Goal: Information Seeking & Learning: Find specific fact

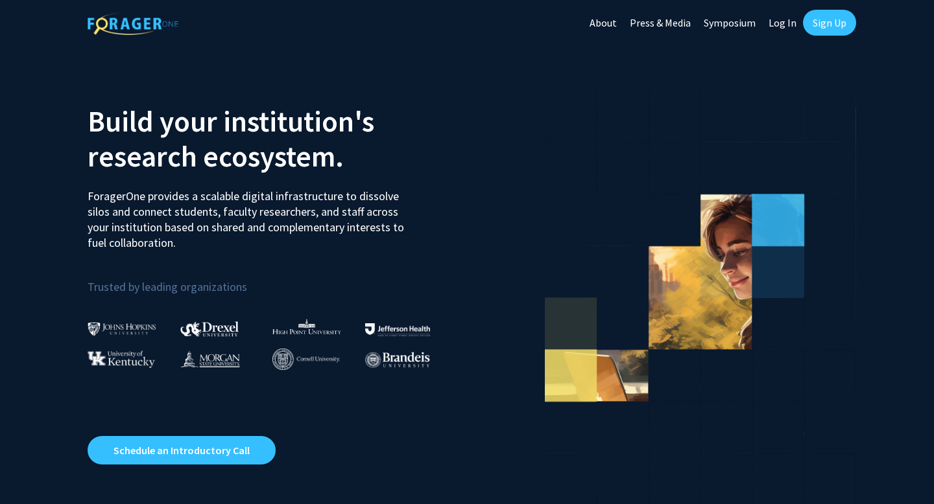
click at [774, 21] on link "Log In" at bounding box center [782, 22] width 41 height 45
select select
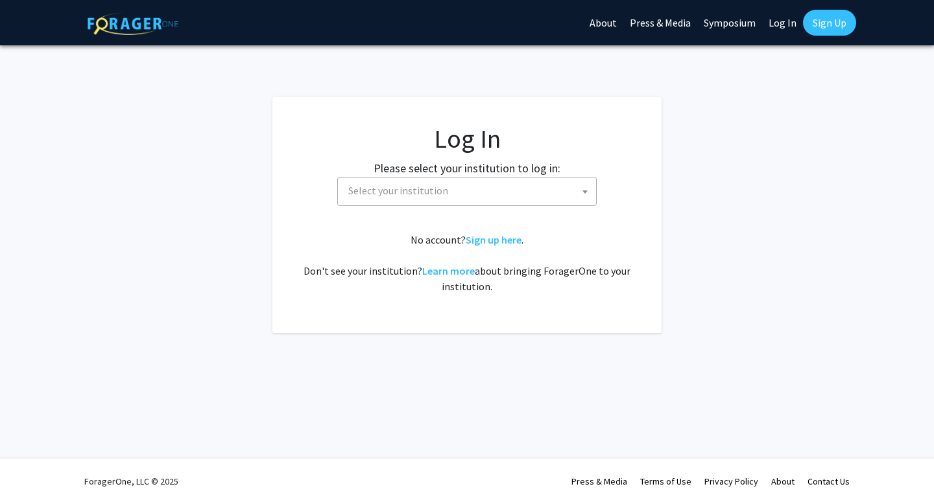
click at [368, 197] on span "Select your institution" at bounding box center [469, 191] width 253 height 27
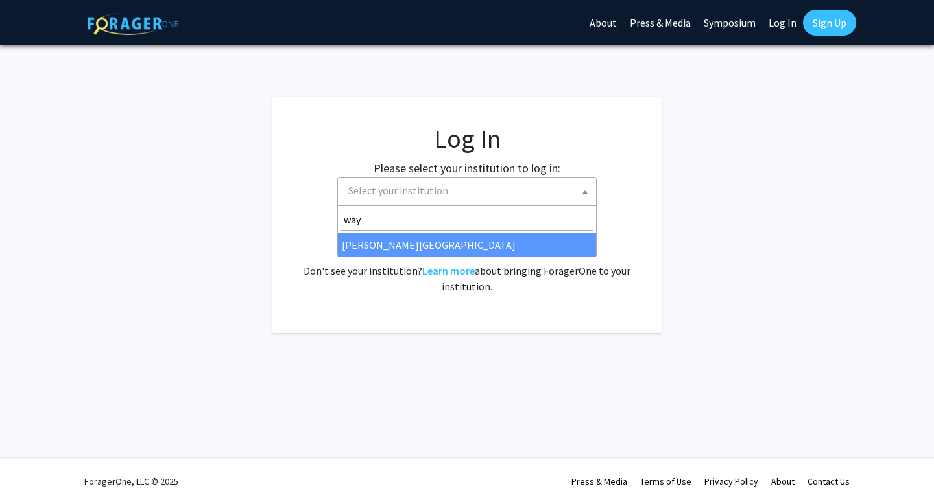
type input "way"
select select "21"
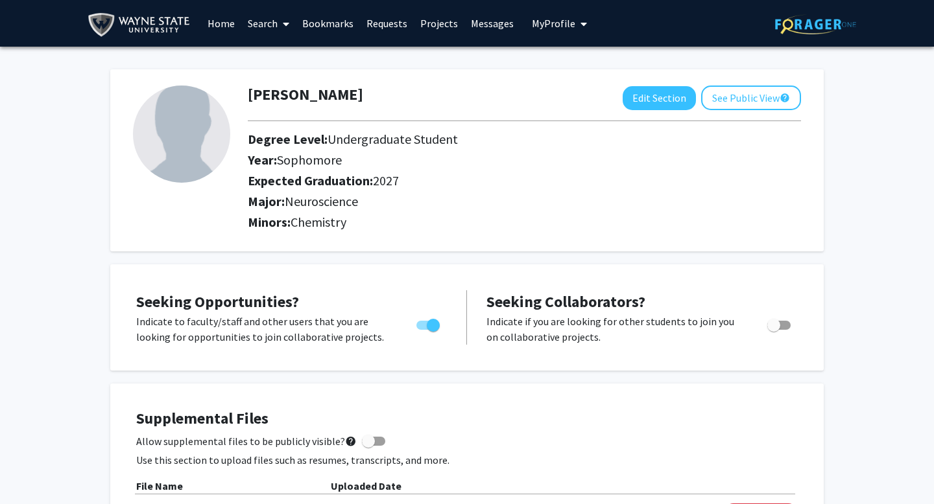
click at [280, 18] on span at bounding box center [284, 23] width 12 height 45
click at [279, 65] on span "Faculty/Staff" at bounding box center [288, 60] width 95 height 26
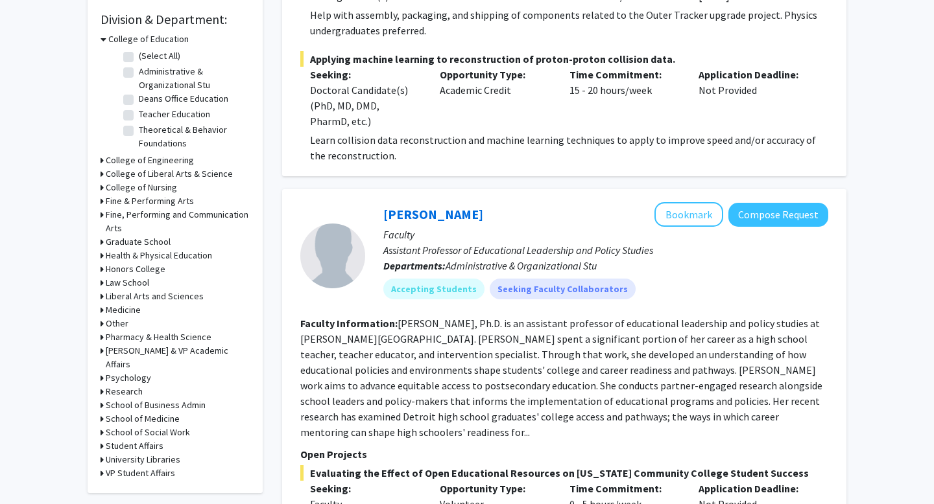
scroll to position [386, 0]
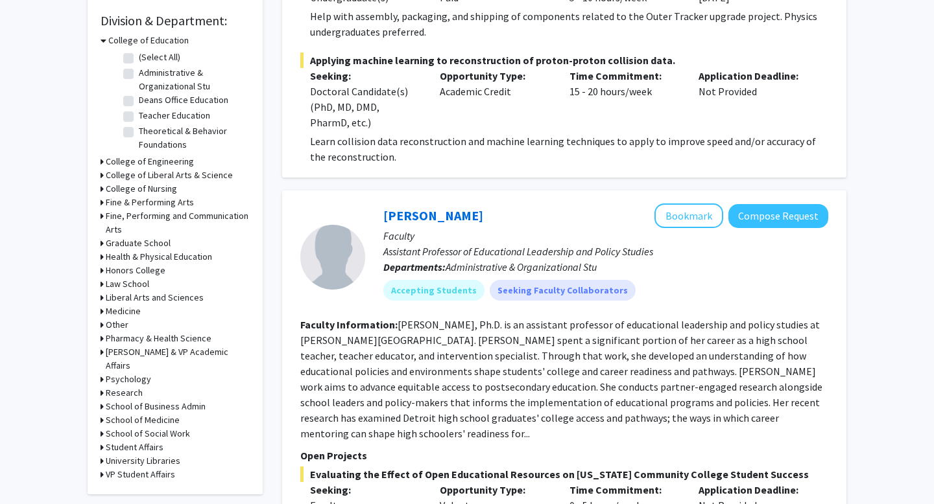
click at [160, 296] on h3 "Liberal Arts and Sciences" at bounding box center [155, 298] width 98 height 14
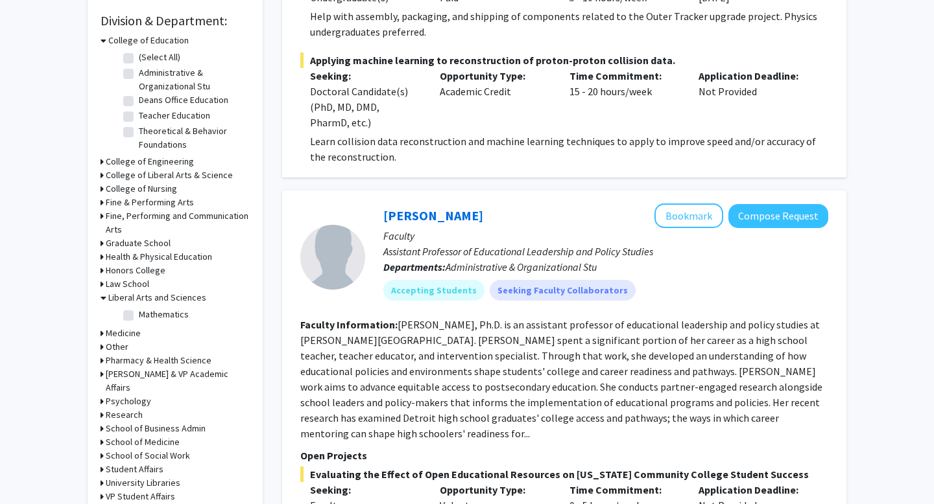
click at [160, 296] on h3 "Liberal Arts and Sciences" at bounding box center [157, 298] width 98 height 14
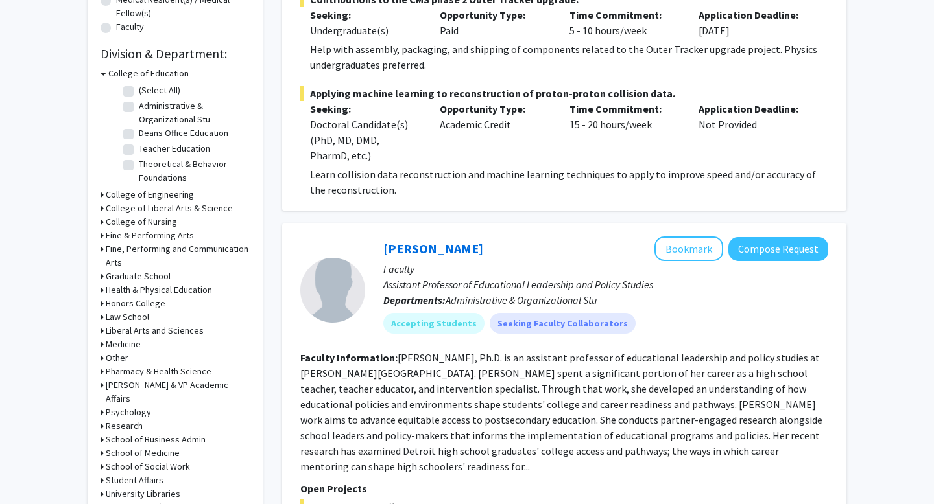
scroll to position [351, 0]
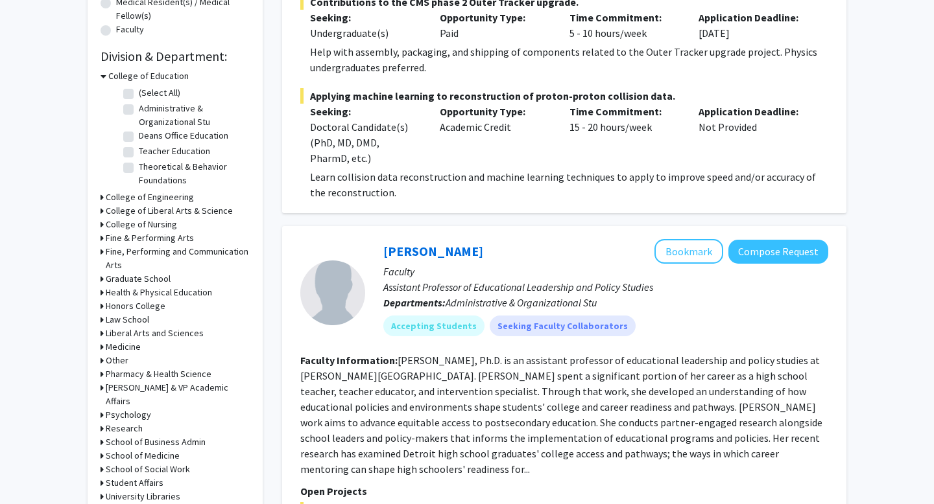
click at [127, 344] on h3 "Medicine" at bounding box center [123, 347] width 35 height 14
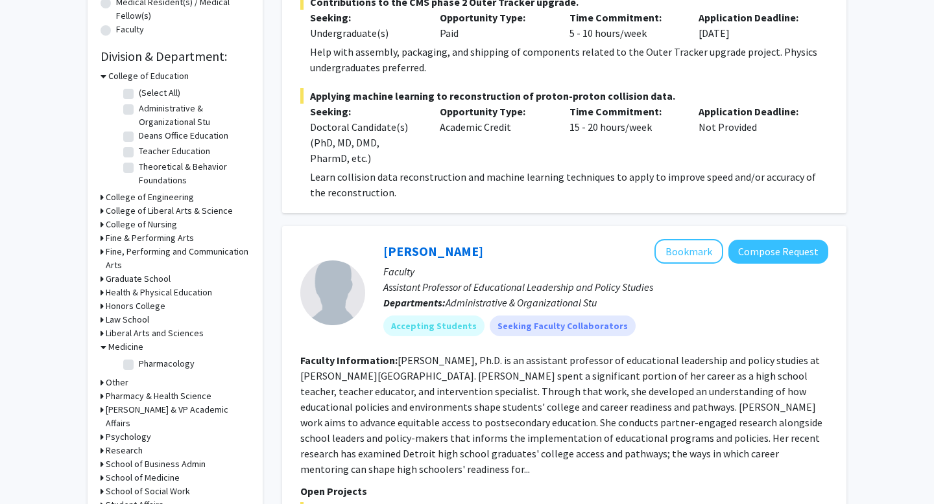
scroll to position [362, 0]
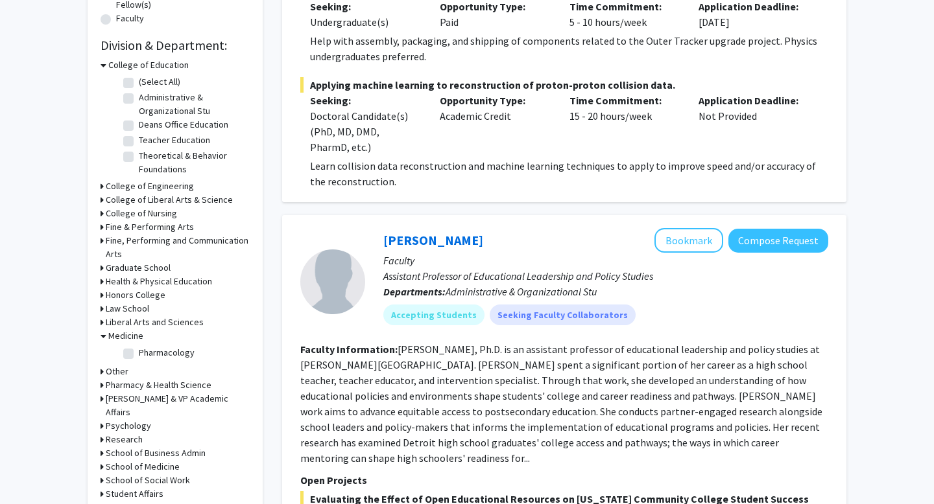
click at [123, 338] on h3 "Medicine" at bounding box center [125, 336] width 35 height 14
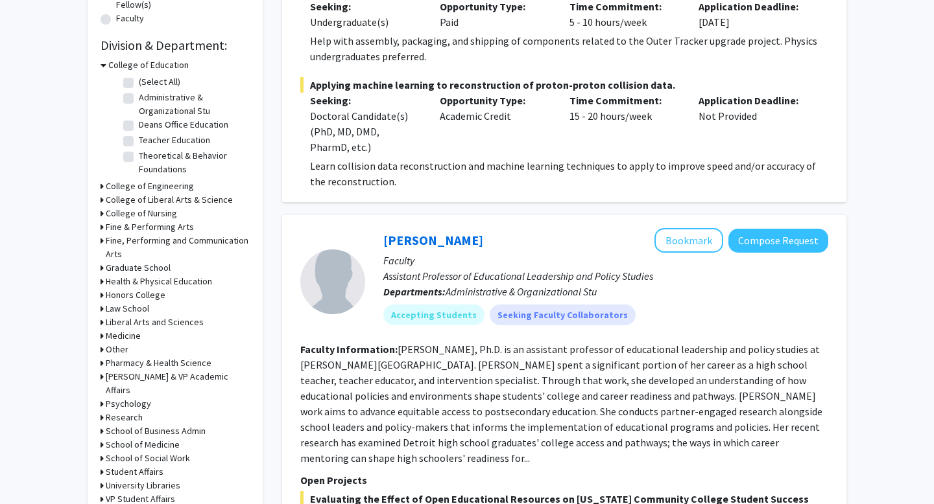
click at [179, 196] on h3 "College of Liberal Arts & Science" at bounding box center [169, 200] width 127 height 14
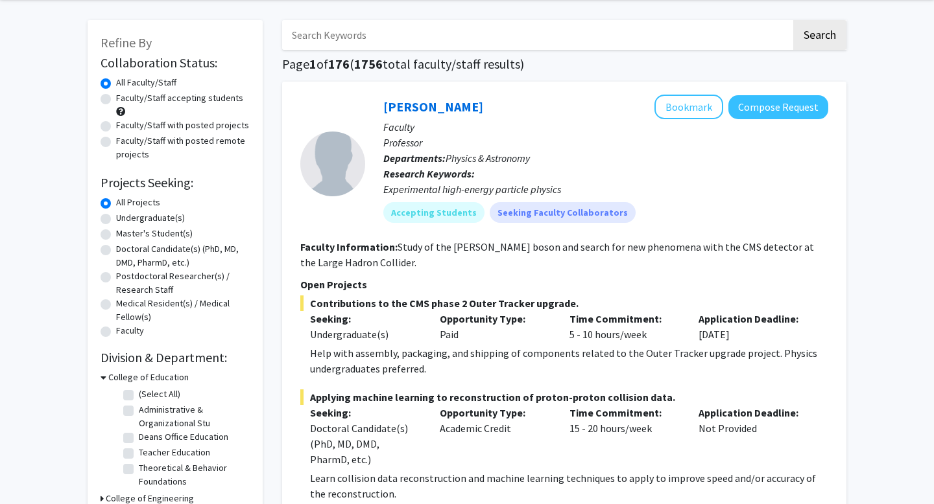
scroll to position [0, 0]
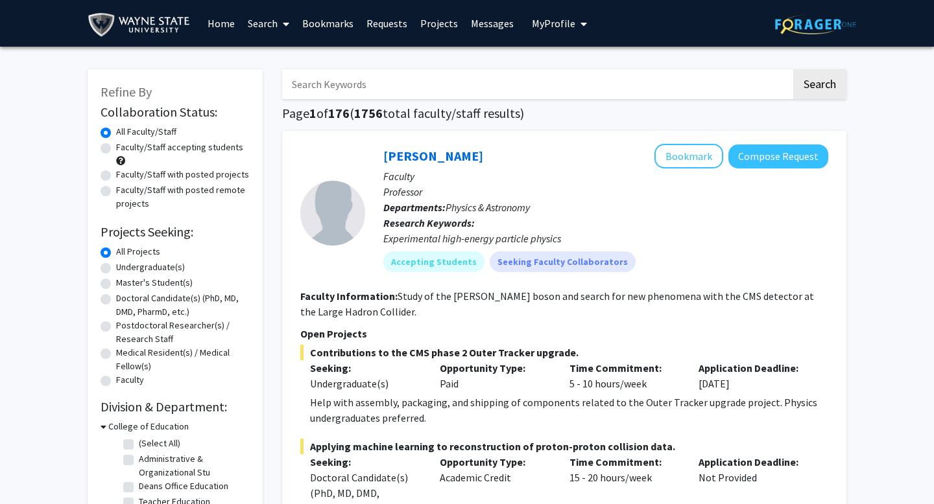
click at [418, 81] on input "Search Keywords" at bounding box center [536, 84] width 509 height 30
type input "kodanko"
click at [793, 69] on button "Search" at bounding box center [819, 84] width 53 height 30
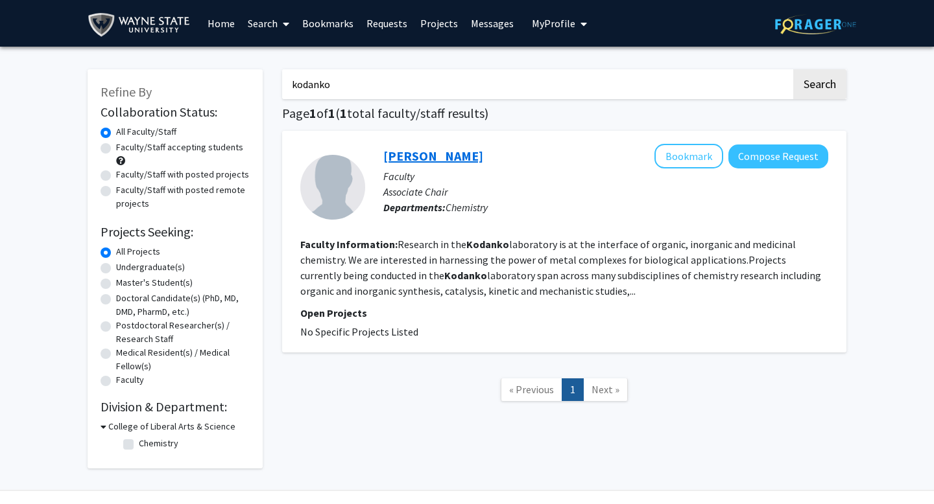
click at [421, 155] on link "[PERSON_NAME]" at bounding box center [433, 156] width 100 height 16
click at [321, 91] on input "kodanko" at bounding box center [536, 84] width 509 height 30
type input "kuntzleman"
click at [793, 69] on button "Search" at bounding box center [819, 84] width 53 height 30
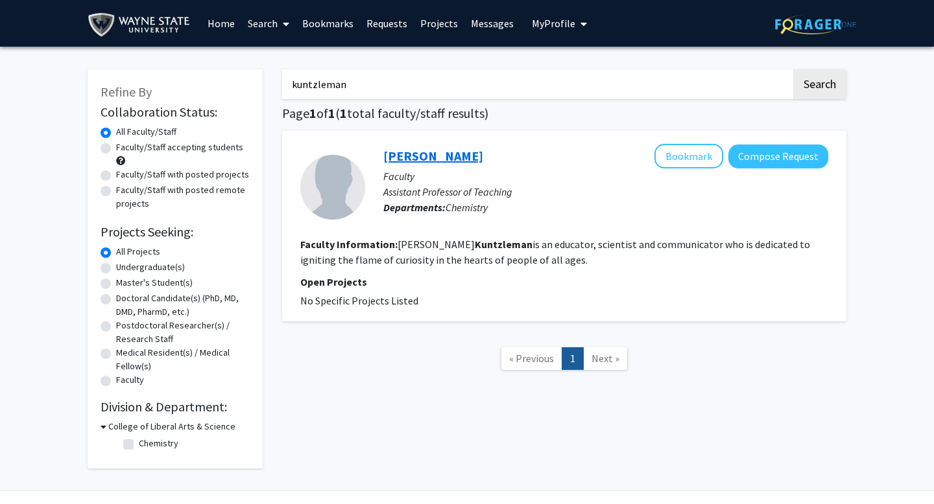
click at [444, 159] on link "[PERSON_NAME]" at bounding box center [433, 156] width 100 height 16
